Goal: Unclear

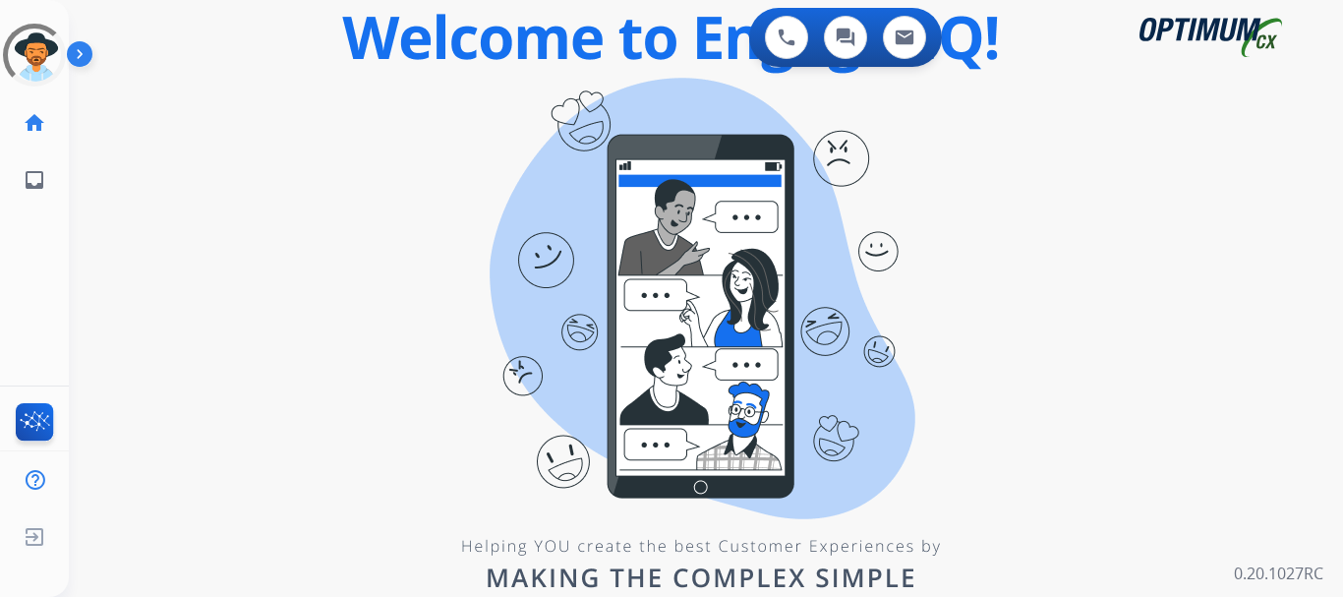
click at [1152, 408] on div "0 Voice Interactions 0 Chat Interactions 0 Email Interactions swap_horiz Break …" at bounding box center [706, 298] width 1274 height 597
click at [83, 59] on img at bounding box center [83, 57] width 33 height 37
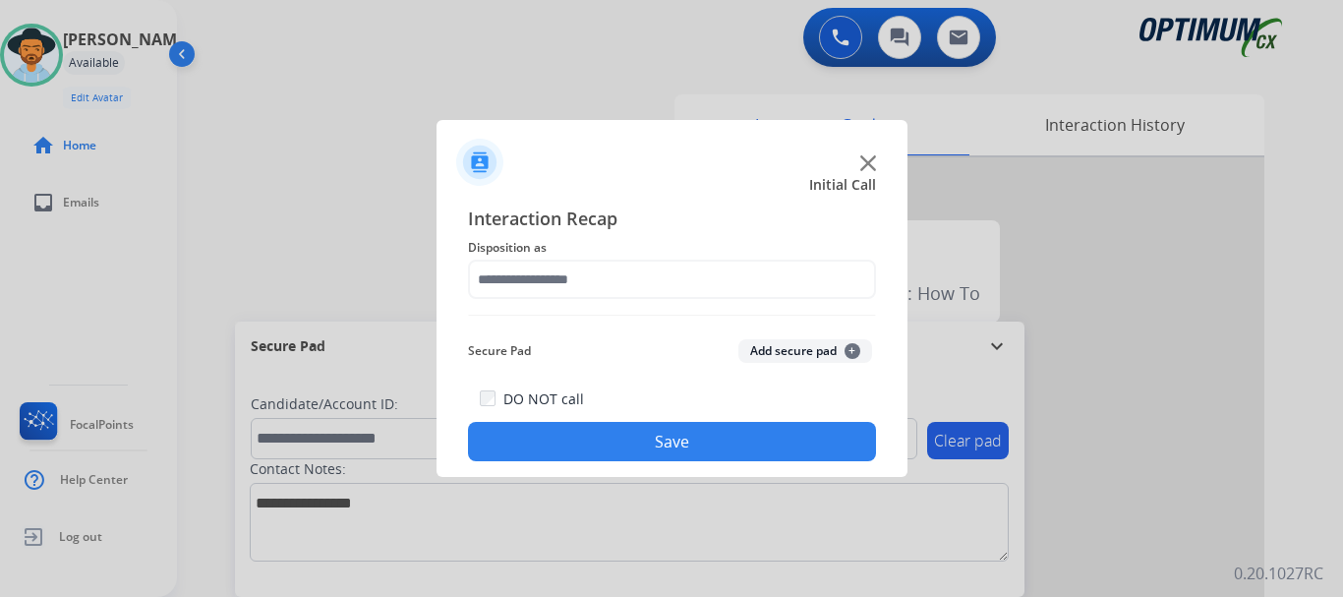
click at [868, 160] on img at bounding box center [868, 163] width 16 height 16
